Goal: Find specific page/section: Find specific page/section

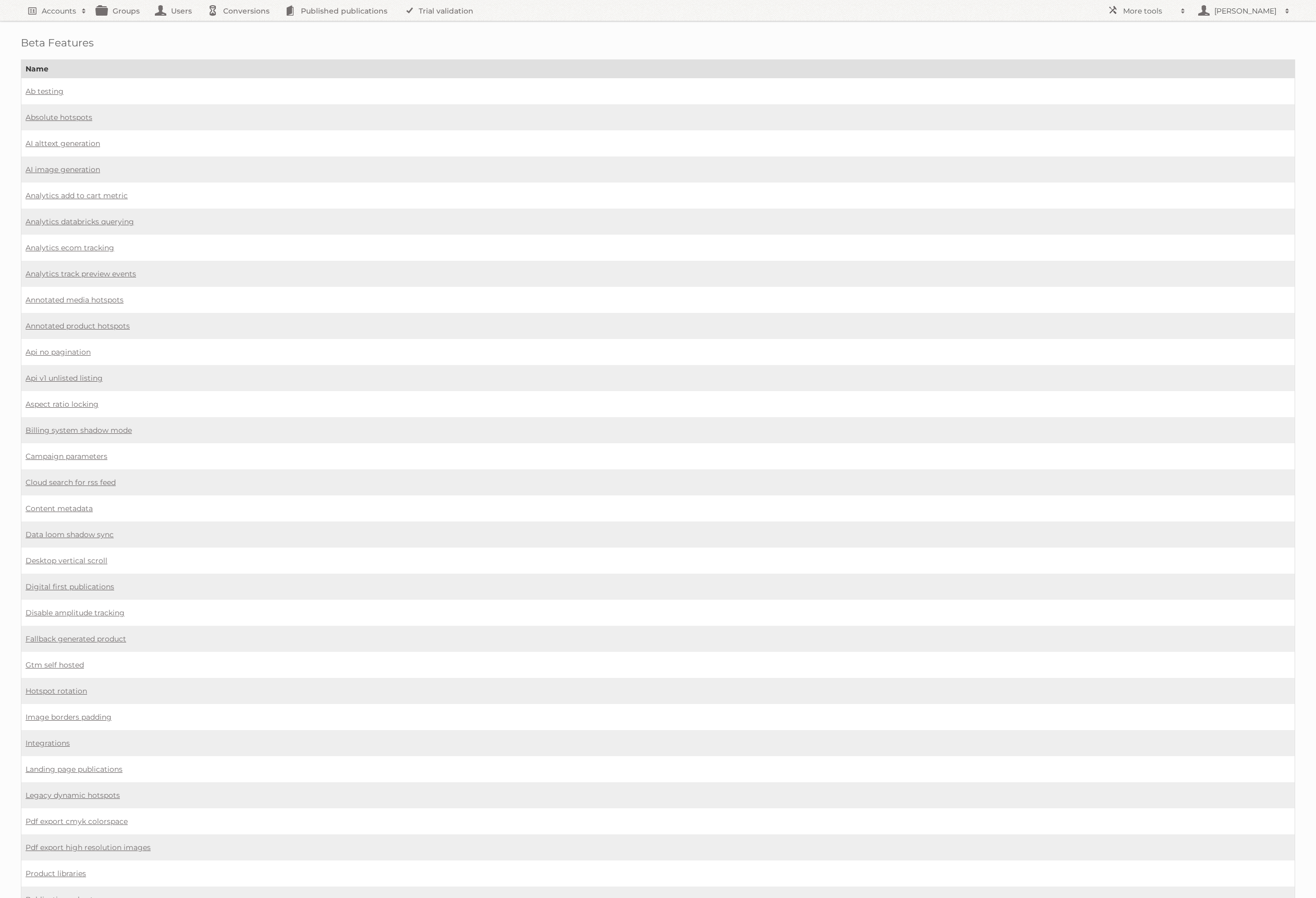
click at [1186, 12] on span at bounding box center [1183, 10] width 15 height 10
click at [1137, 169] on link "Affiliates" at bounding box center [1155, 170] width 103 height 15
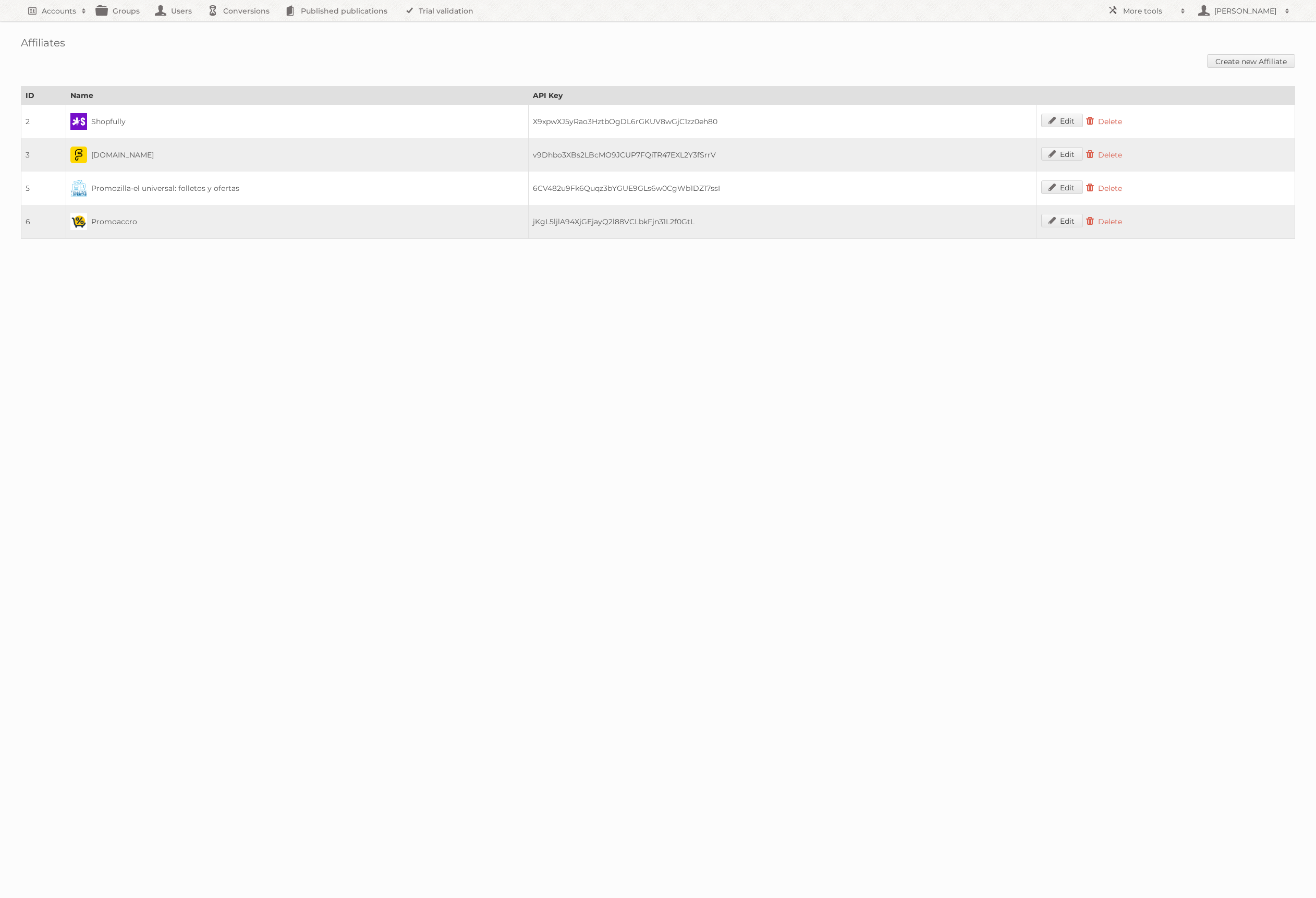
click at [658, 120] on td "X9xpwXJ5yRao3HztbOgDL6rGKUV8wGjC1zz0eh80" at bounding box center [782, 122] width 508 height 34
copy td "X9xpwXJ5yRao3HztbOgDL6rGKUV8wGjC1zz0eh80"
